Goal: Entertainment & Leisure: Consume media (video, audio)

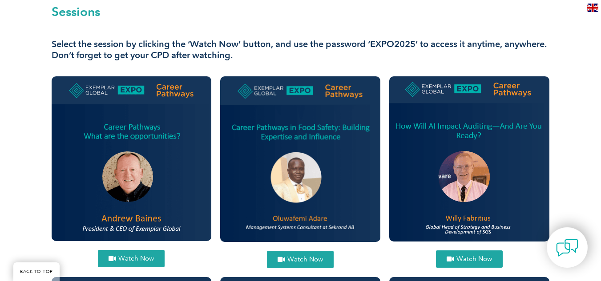
scroll to position [278, 0]
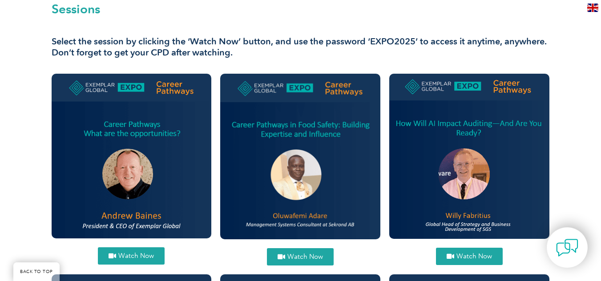
click at [300, 260] on span "Watch Now" at bounding box center [305, 257] width 36 height 7
